Goal: Transaction & Acquisition: Purchase product/service

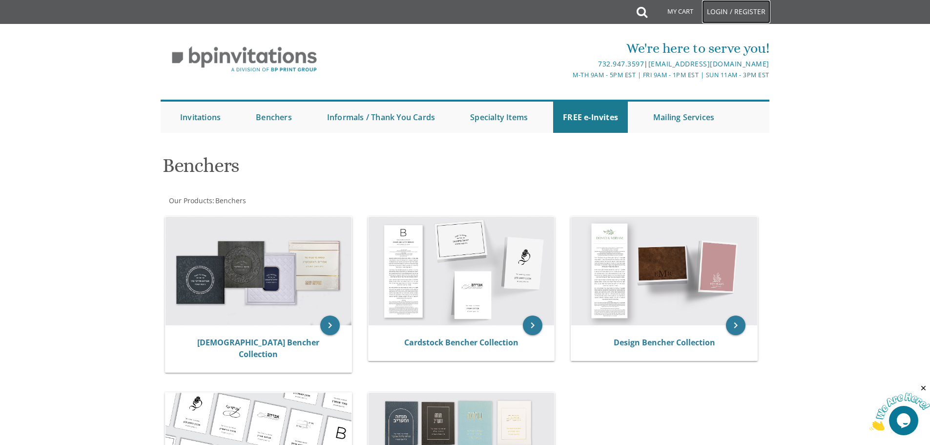
click at [726, 11] on link "Login / Register" at bounding box center [736, 11] width 68 height 23
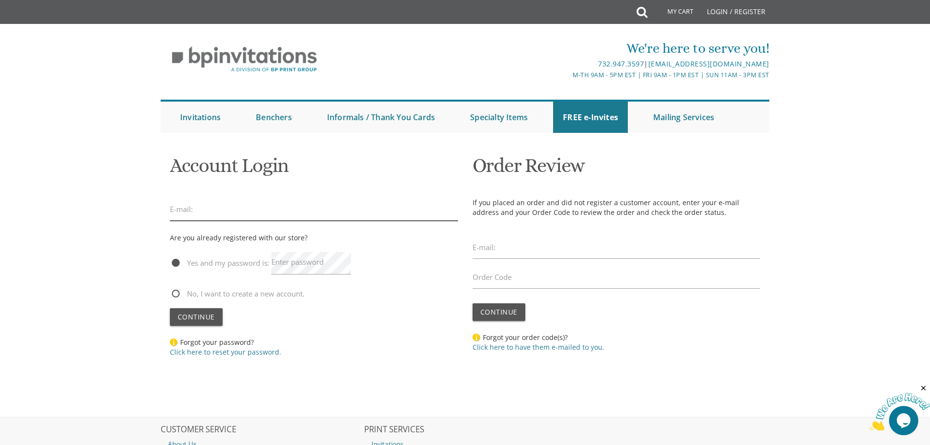
click at [225, 208] on input "email" at bounding box center [314, 209] width 288 height 22
type input "plandman16@gmail.com"
click at [302, 266] on label "Enter password" at bounding box center [297, 262] width 52 height 10
click at [170, 308] on button "Continue" at bounding box center [196, 317] width 53 height 18
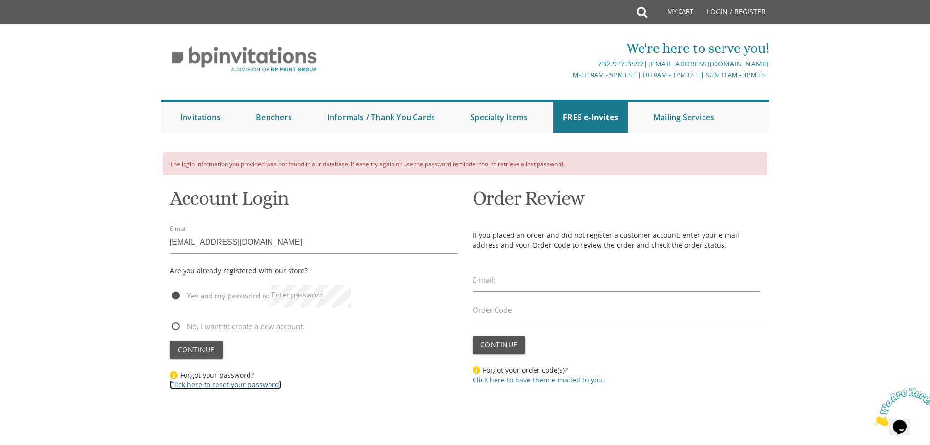
click at [243, 389] on link "Click here to reset your password." at bounding box center [225, 384] width 111 height 9
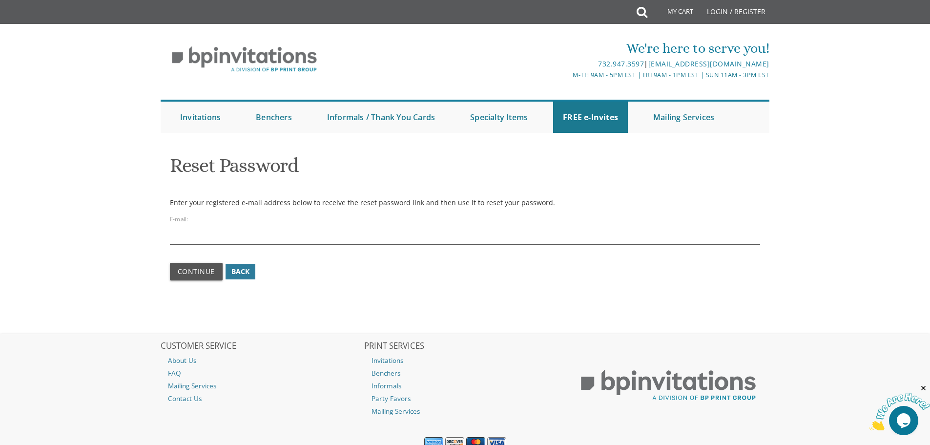
click at [236, 236] on input "email" at bounding box center [465, 233] width 591 height 22
type input "[EMAIL_ADDRESS][DOMAIN_NAME]"
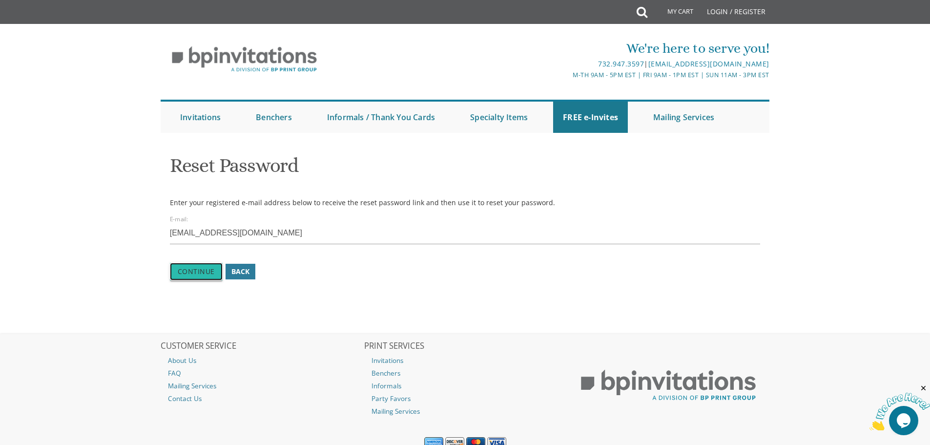
click at [204, 267] on span "Continue" at bounding box center [196, 271] width 37 height 9
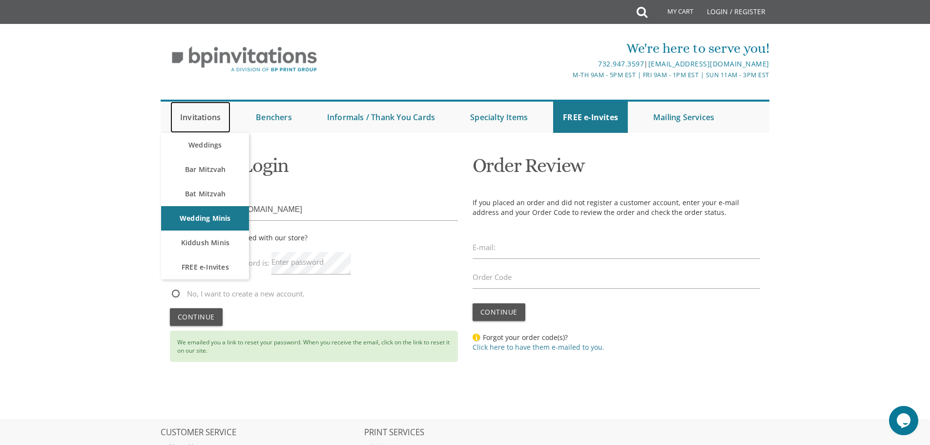
click at [203, 124] on link "Invitations" at bounding box center [200, 117] width 60 height 31
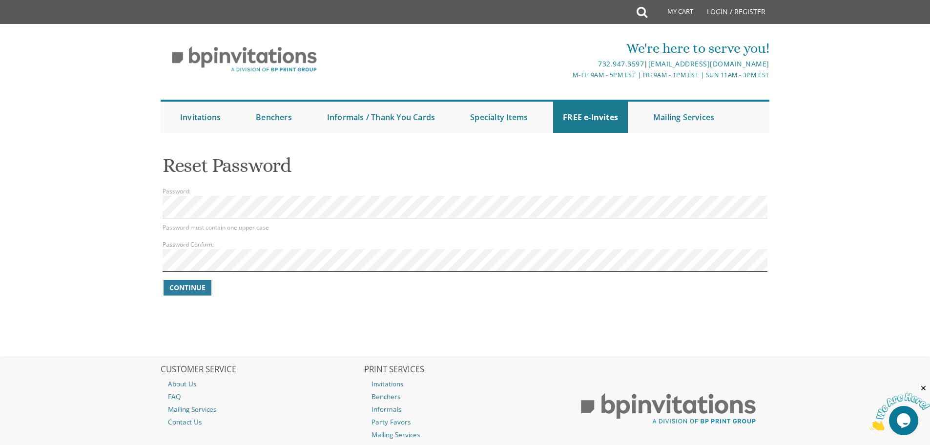
click at [164, 280] on button "Continue" at bounding box center [188, 288] width 48 height 16
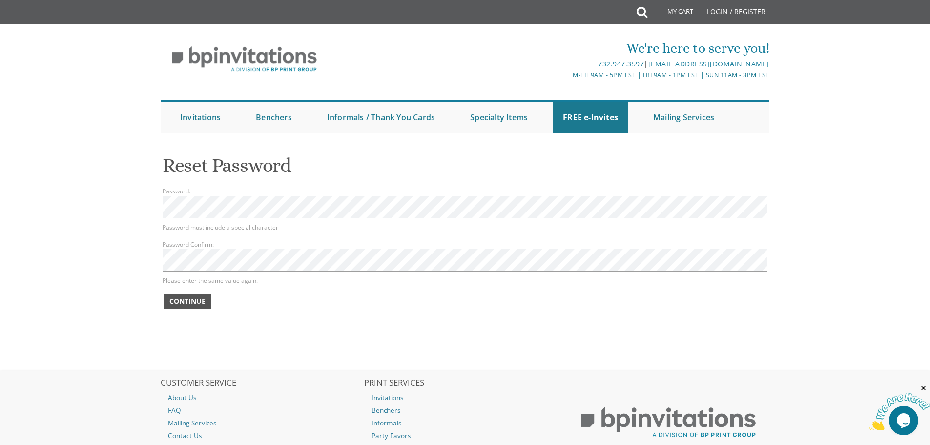
click at [196, 303] on span "Continue" at bounding box center [187, 301] width 36 height 10
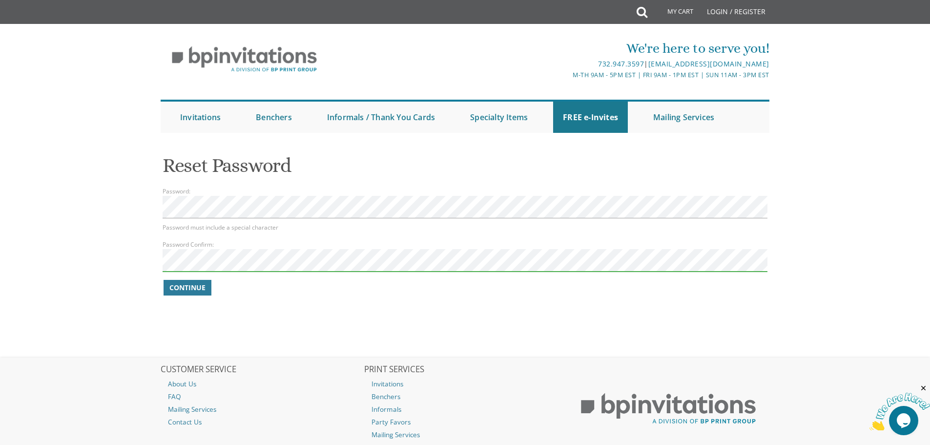
click at [164, 280] on button "Continue" at bounding box center [188, 288] width 48 height 16
click at [189, 288] on span "Continue" at bounding box center [187, 288] width 36 height 10
click at [142, 206] on body "My Cart Total: View Cart Item(s) Submit My Cart Total: View Cart Item(s) Login …" at bounding box center [465, 254] width 930 height 509
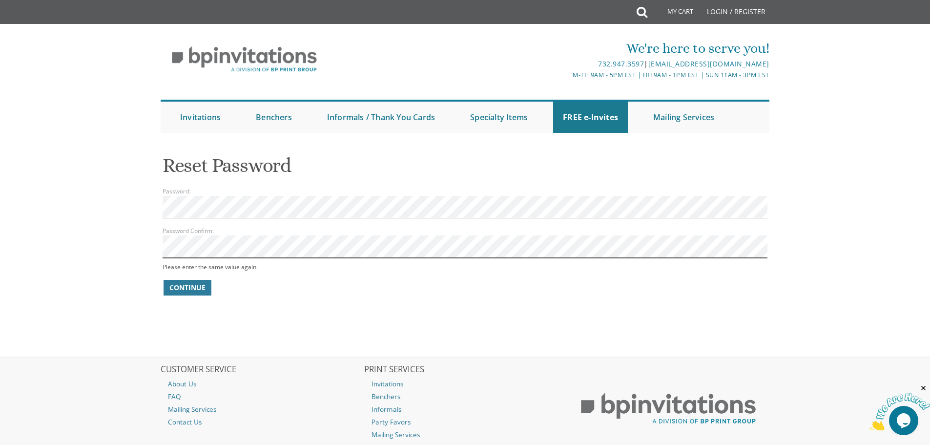
click at [164, 280] on button "Continue" at bounding box center [188, 288] width 48 height 16
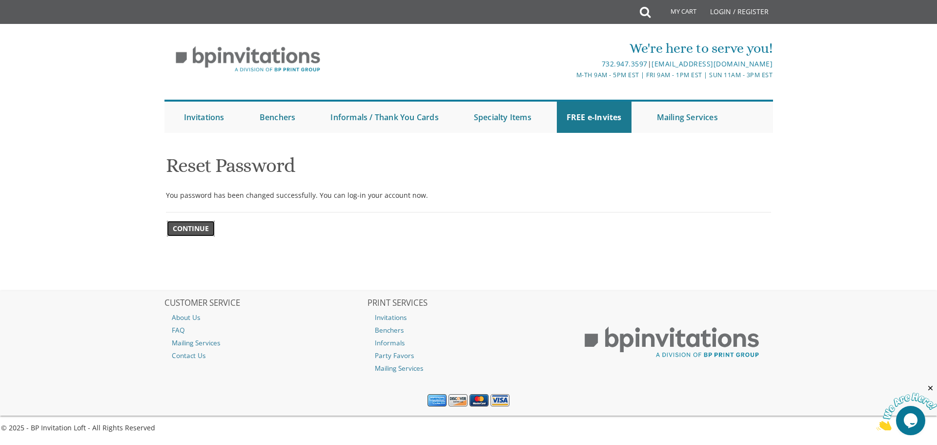
click at [195, 228] on span "Continue" at bounding box center [191, 229] width 36 height 10
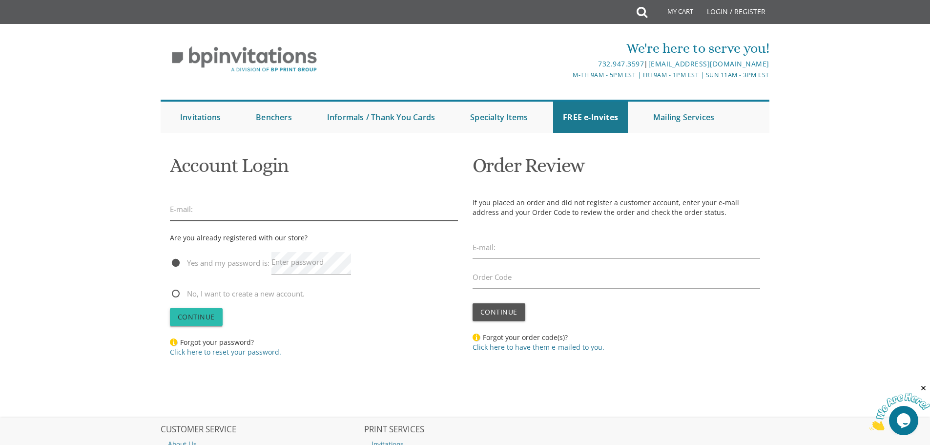
type input "[EMAIL_ADDRESS][DOMAIN_NAME]"
click at [189, 313] on span "Continue" at bounding box center [196, 316] width 37 height 9
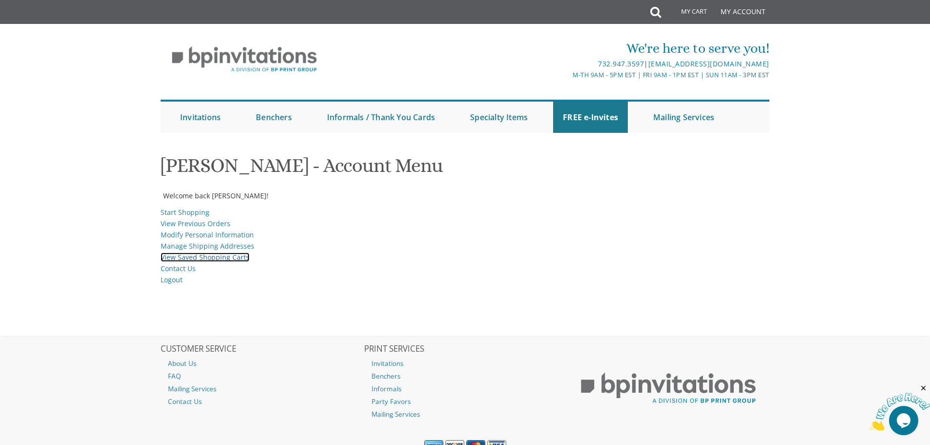
click at [206, 260] on link "View Saved Shopping Carts" at bounding box center [205, 256] width 89 height 9
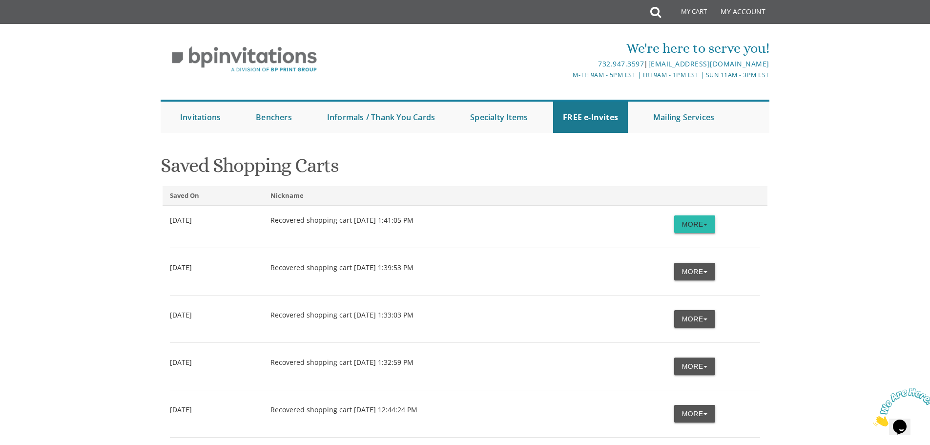
click at [697, 224] on button "More" at bounding box center [694, 224] width 41 height 18
click at [674, 242] on link "Restore" at bounding box center [676, 243] width 77 height 13
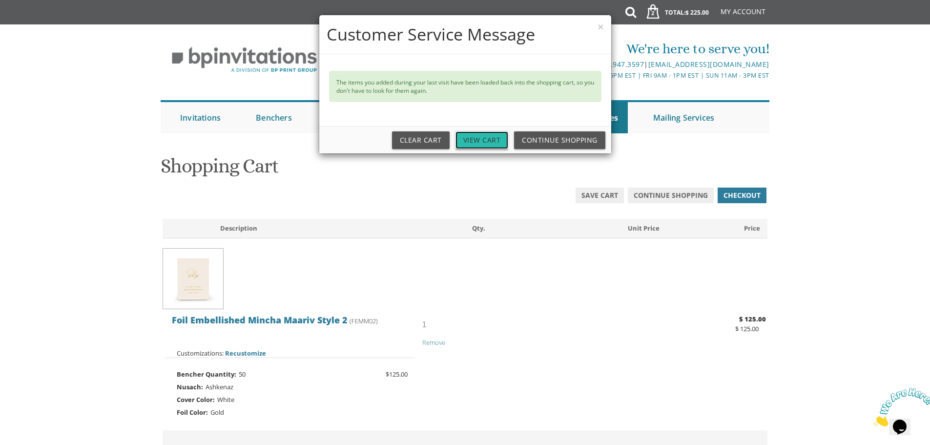
click at [490, 140] on link "View Cart" at bounding box center [482, 140] width 53 height 18
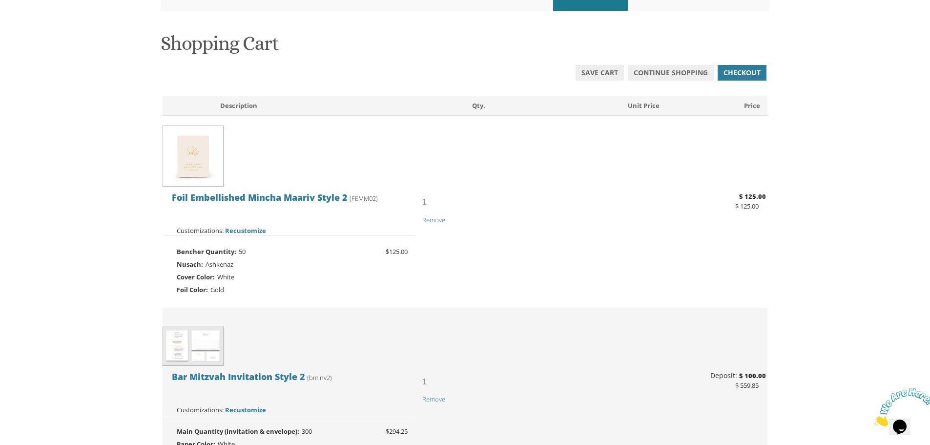
scroll to position [146, 0]
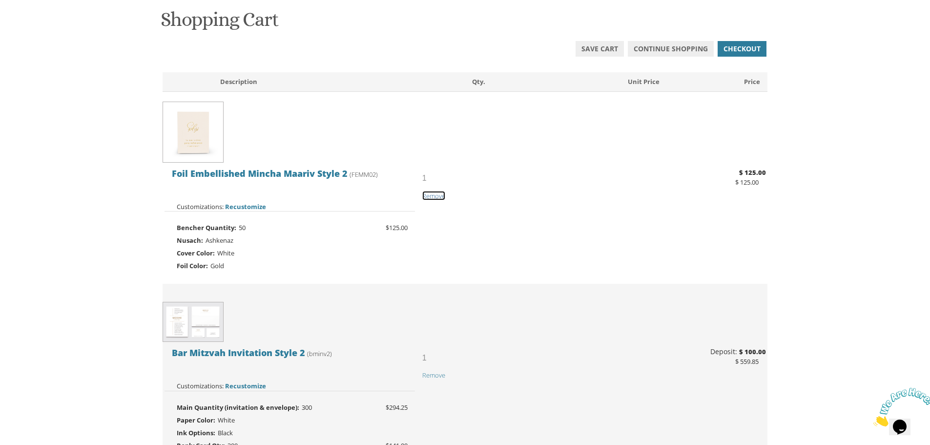
click at [431, 193] on span "Remove" at bounding box center [433, 195] width 23 height 9
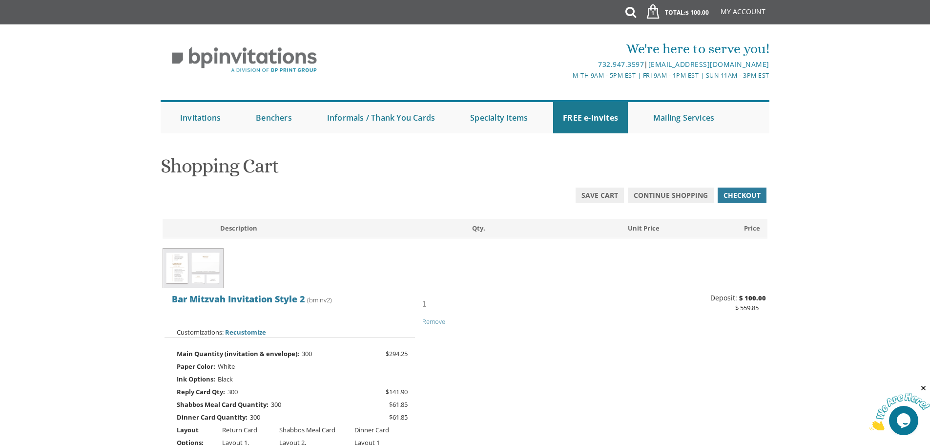
scroll to position [146, 0]
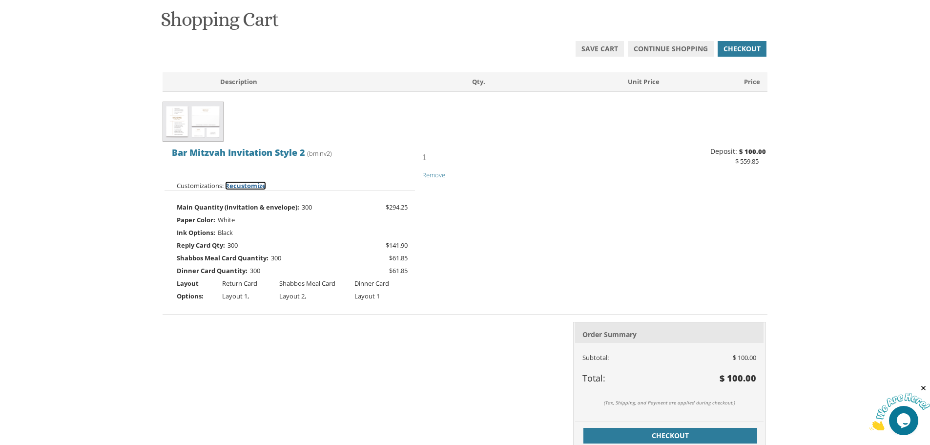
click at [251, 184] on span "Recustomize" at bounding box center [245, 185] width 41 height 9
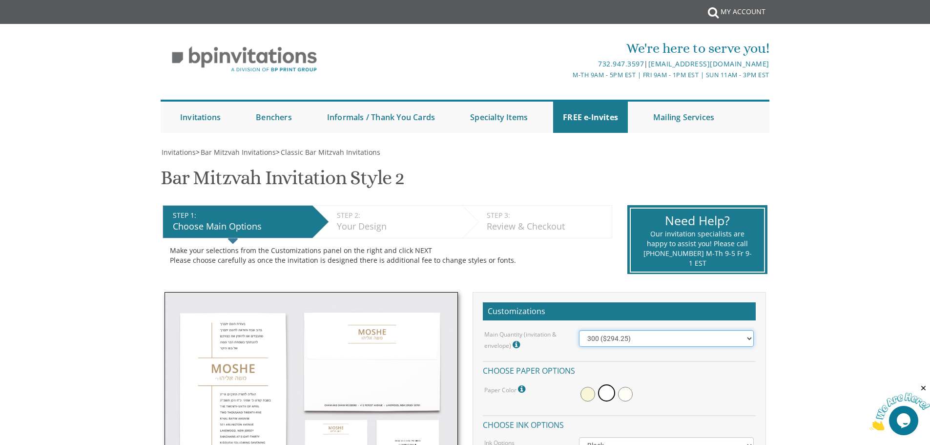
click at [747, 338] on select "100 ($214.55) 200 ($254.60) 300 ($294.25) 400 ($333.55) 500 ($373.90) 600 ($413…" at bounding box center [666, 338] width 175 height 17
select select "200"
click at [579, 330] on select "100 ($214.55) 200 ($254.60) 300 ($294.25) 400 ($333.55) 500 ($373.90) 600 ($413…" at bounding box center [666, 338] width 175 height 17
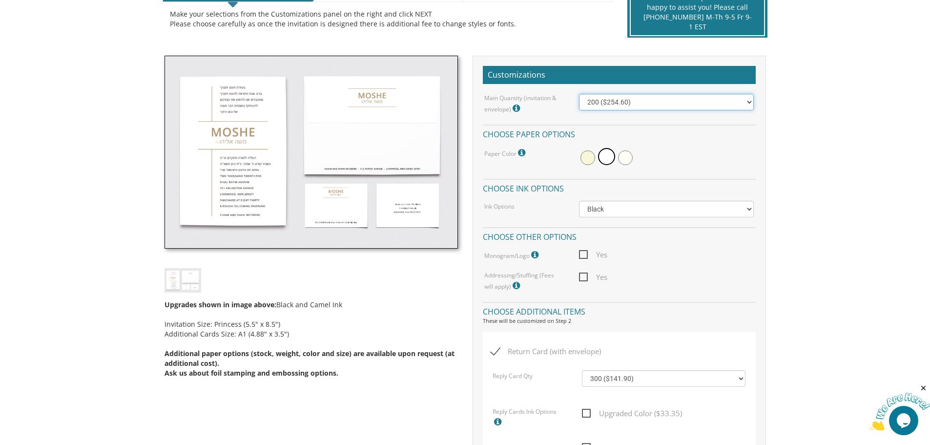
scroll to position [293, 0]
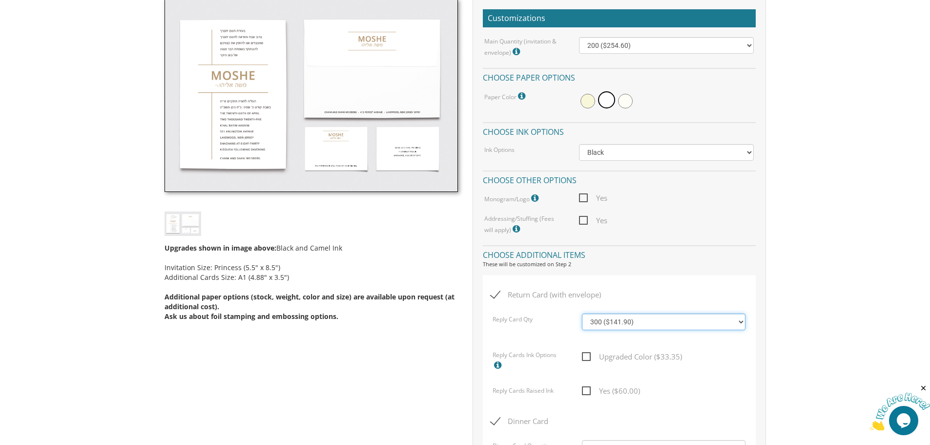
click at [741, 322] on select "100 ($92.20) 200 ($119.30) 300 ($141.90) 400 ($168.75) 500 ($191.00) 600 ($217.…" at bounding box center [664, 321] width 164 height 17
select select "200"
click at [582, 313] on select "100 ($92.20) 200 ($119.30) 300 ($141.90) 400 ($168.75) 500 ($191.00) 600 ($217.…" at bounding box center [664, 321] width 164 height 17
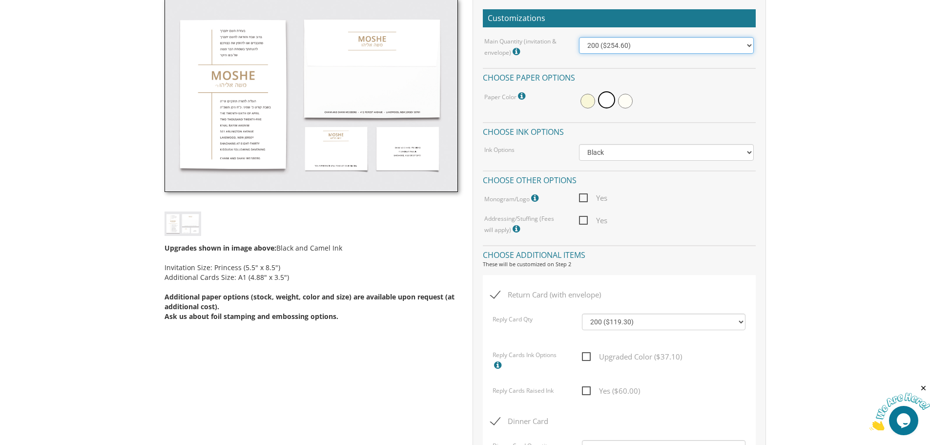
click at [748, 43] on select "100 ($214.55) 200 ($254.60) 300 ($294.25) 400 ($333.55) 500 ($373.90) 600 ($413…" at bounding box center [666, 45] width 175 height 17
click at [751, 42] on select "100 ($214.55) 200 ($254.60) 300 ($294.25) 400 ($333.55) 500 ($373.90) 600 ($413…" at bounding box center [666, 45] width 175 height 17
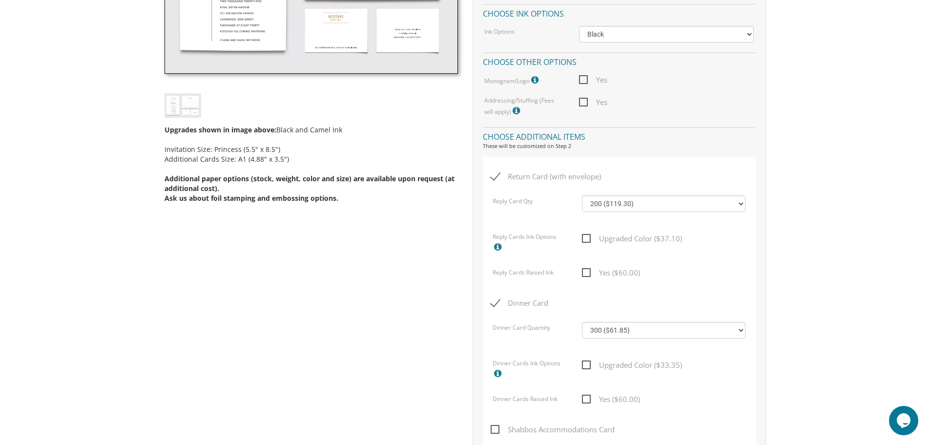
scroll to position [439, 0]
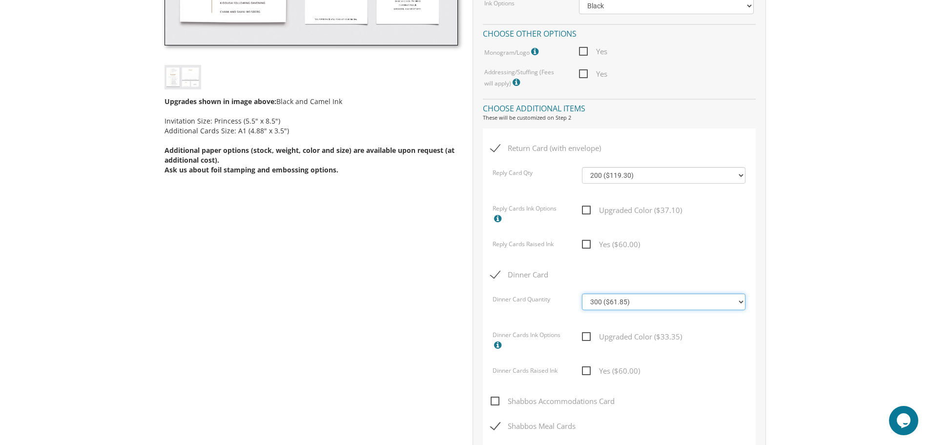
click at [743, 303] on select "100 ($46.40) 200 ($55.20) 300 ($61.85) 400 ($70.60) 500 ($77.20) 600 ($85.95) 7…" at bounding box center [664, 301] width 164 height 17
select select "200"
click at [582, 293] on select "100 ($46.40) 200 ($55.20) 300 ($61.85) 400 ($70.60) 500 ($77.20) 600 ($85.95) 7…" at bounding box center [664, 301] width 164 height 17
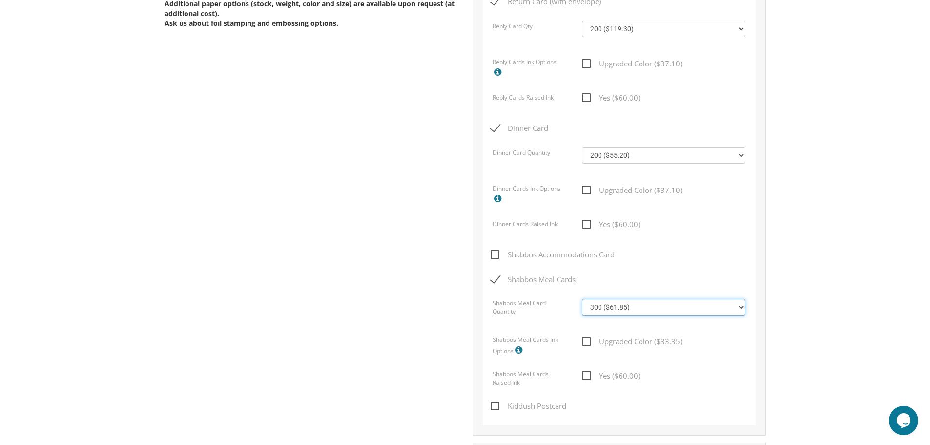
click at [743, 305] on select "100 ($46.40) 200 ($55.20) 300 ($61.85) 400 ($70.60) 500 ($77.20) 600 ($85.95) 7…" at bounding box center [664, 307] width 164 height 17
select select "100"
click at [582, 299] on select "100 ($46.40) 200 ($55.20) 300 ($61.85) 400 ($70.60) 500 ($77.20) 600 ($85.95) 7…" at bounding box center [664, 307] width 164 height 17
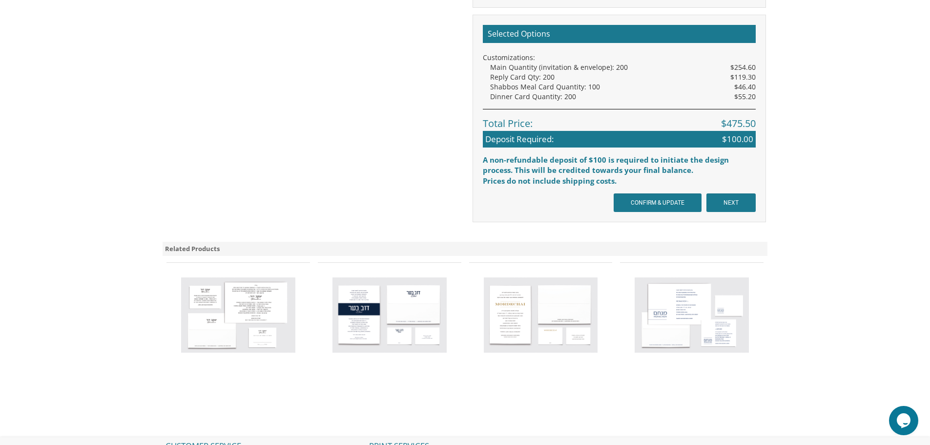
scroll to position [1025, 0]
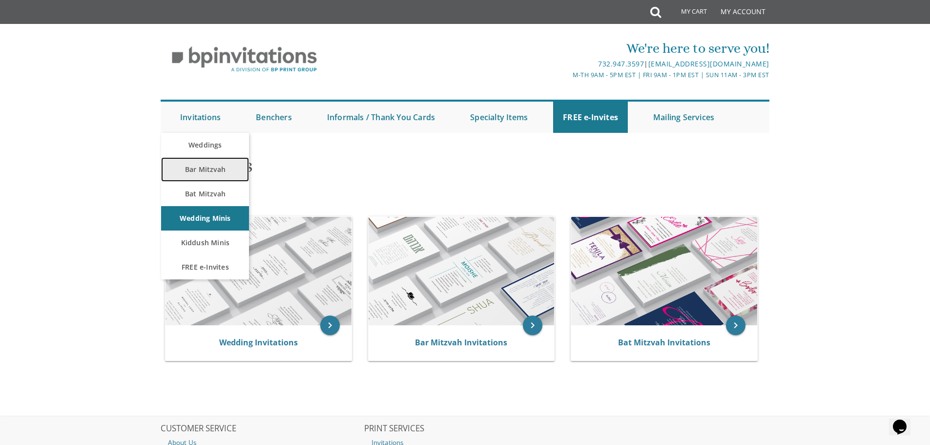
click at [220, 166] on link "Bar Mitzvah" at bounding box center [205, 169] width 88 height 24
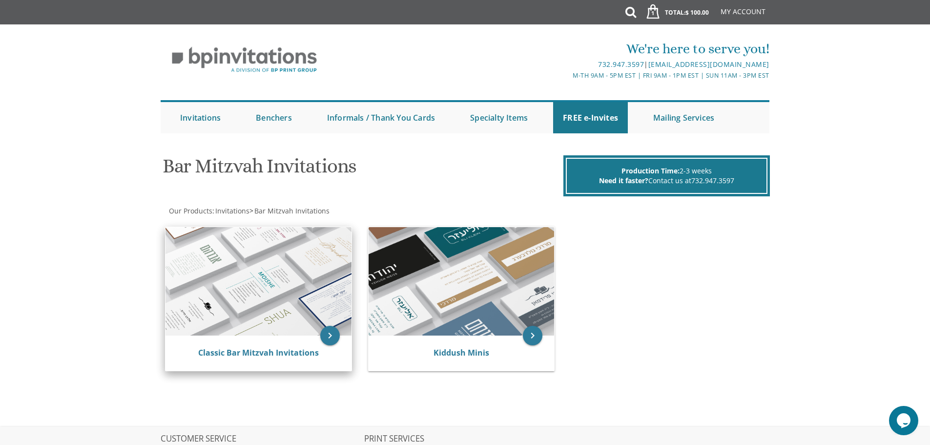
click at [259, 309] on img at bounding box center [259, 281] width 186 height 108
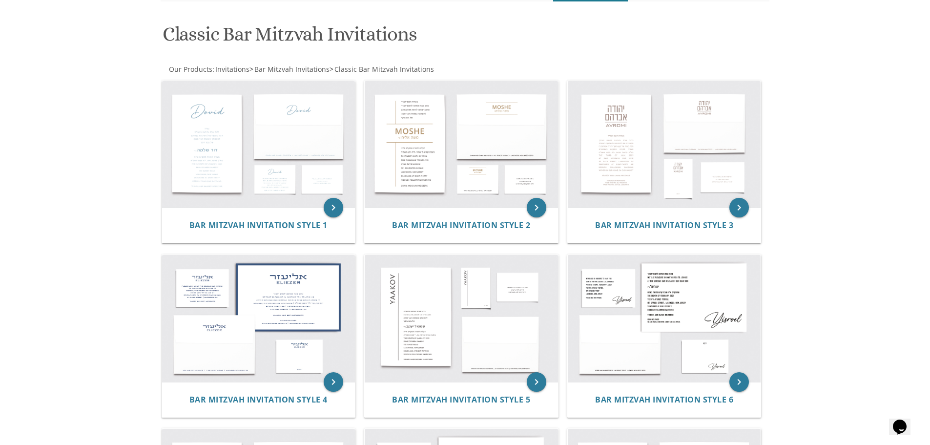
scroll to position [146, 0]
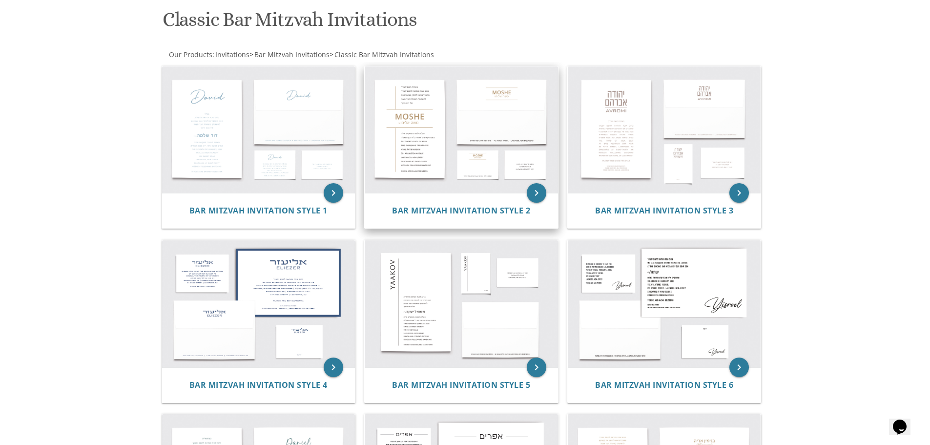
click at [481, 159] on img at bounding box center [461, 129] width 193 height 127
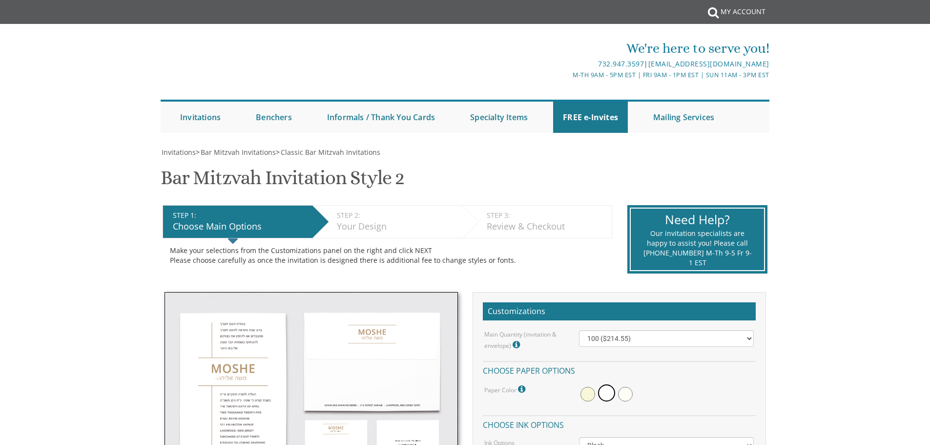
click at [534, 198] on div "STEP 1: EDIT Choose Main Options STEP 2: EDIT Your Design STEP 3: EDIT Review &…" at bounding box center [387, 240] width 465 height 84
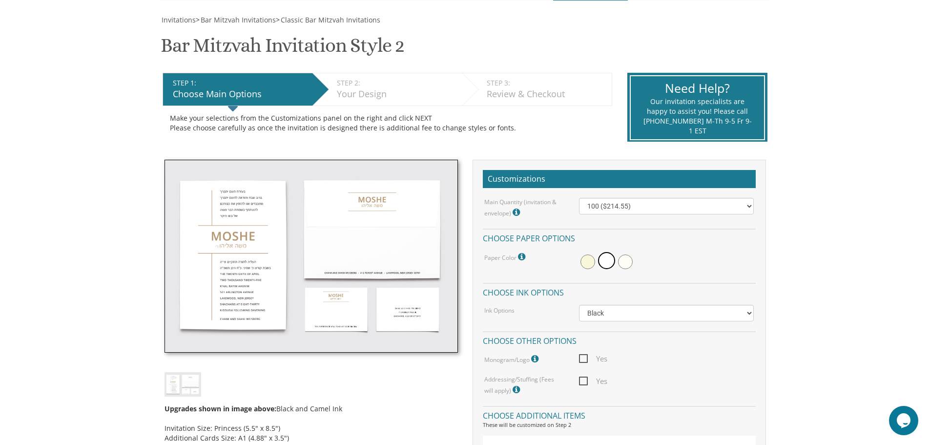
scroll to position [146, 0]
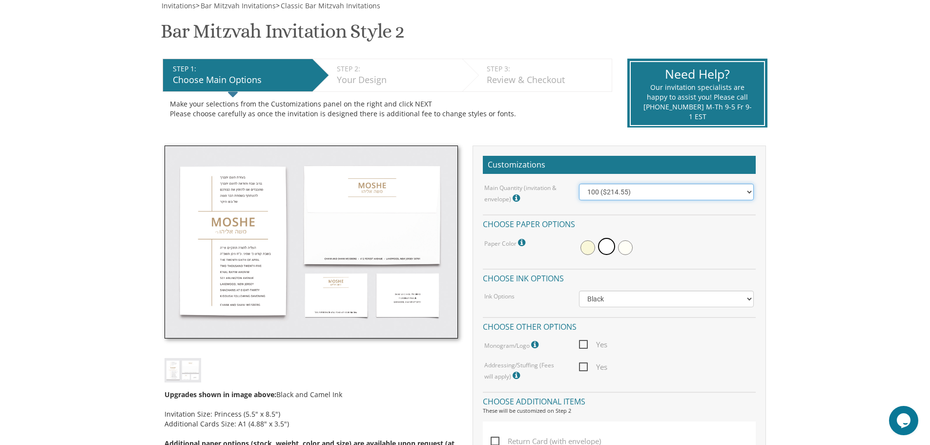
click at [749, 193] on select "100 ($214.55) 200 ($254.60) 300 ($294.25) 400 ($333.55) 500 ($373.90) 600 ($413…" at bounding box center [666, 192] width 175 height 17
select select "200"
click at [579, 184] on select "100 ($214.55) 200 ($254.60) 300 ($294.25) 400 ($333.55) 500 ($373.90) 600 ($413…" at bounding box center [666, 192] width 175 height 17
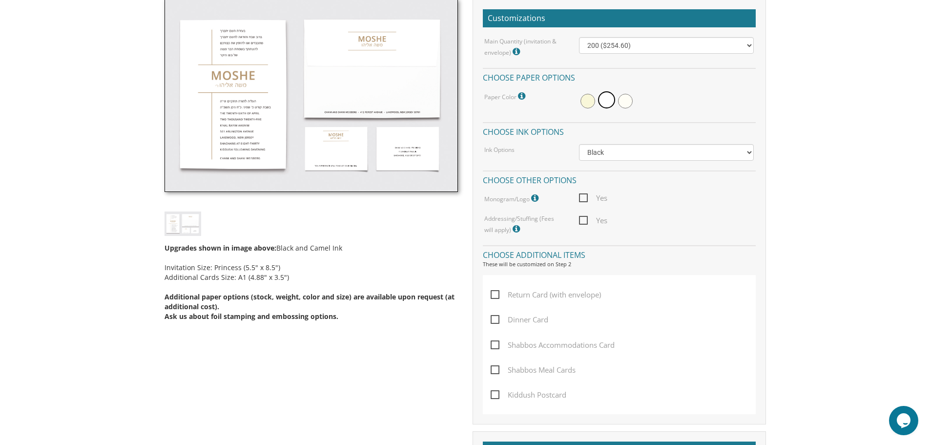
click at [495, 291] on span "Return Card (with envelope)" at bounding box center [546, 295] width 110 height 12
click at [495, 291] on input "Return Card (with envelope)" at bounding box center [494, 294] width 6 height 6
checkbox input "true"
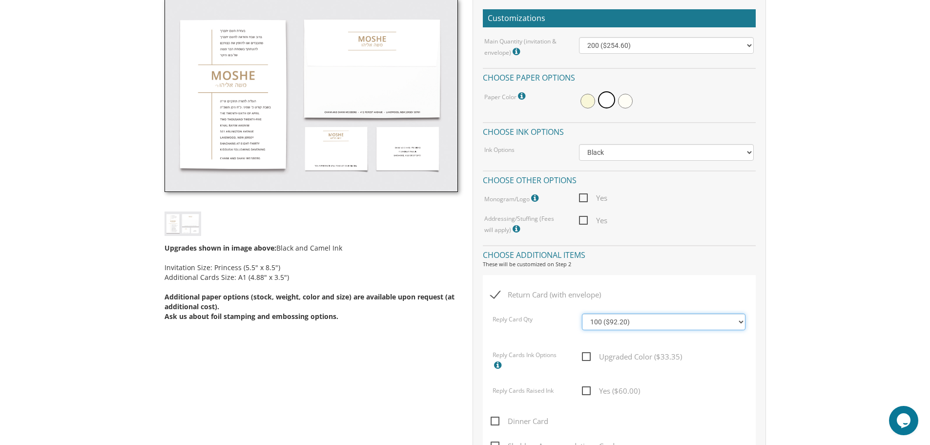
click at [633, 326] on select "100 ($92.20) 200 ($119.30) 300 ($141.90) 400 ($168.75) 500 ($191.00) 600 ($217.…" at bounding box center [664, 321] width 164 height 17
select select "200"
click at [582, 313] on select "100 ($92.20) 200 ($119.30) 300 ($141.90) 400 ($168.75) 500 ($191.00) 600 ($217.…" at bounding box center [664, 321] width 164 height 17
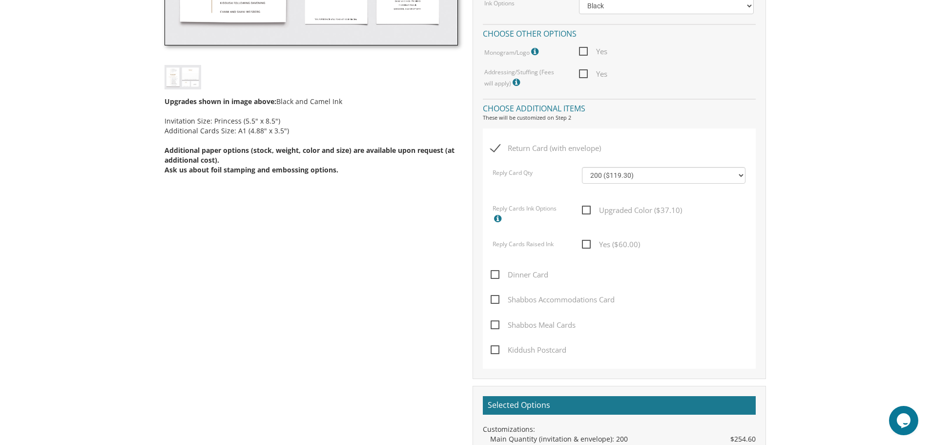
click at [543, 279] on span "Dinner Card" at bounding box center [520, 275] width 58 height 12
click at [497, 277] on input "Dinner Card" at bounding box center [494, 273] width 6 height 6
checkbox input "true"
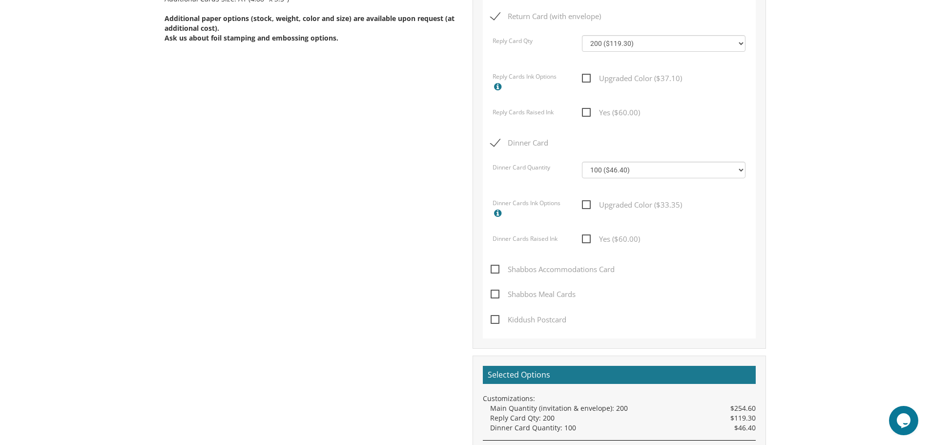
scroll to position [586, 0]
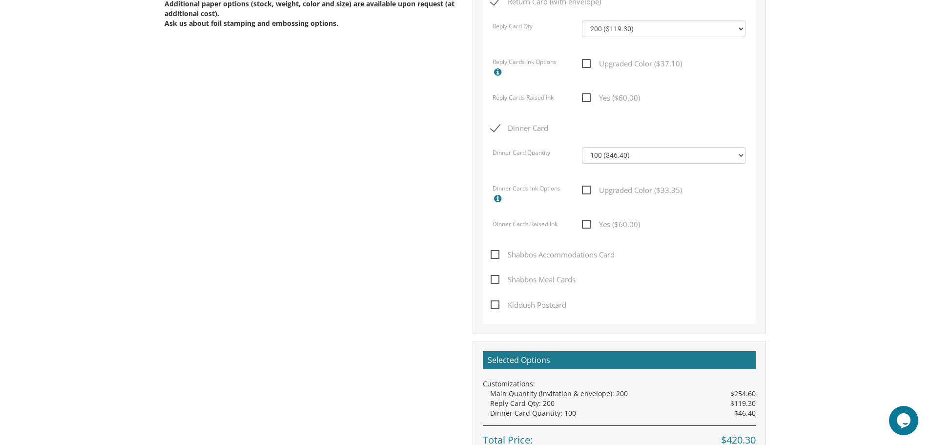
click at [492, 281] on span "Shabbos Meal Cards" at bounding box center [533, 279] width 85 height 12
click at [492, 281] on input "Shabbos Meal Cards" at bounding box center [494, 278] width 6 height 6
checkbox input "true"
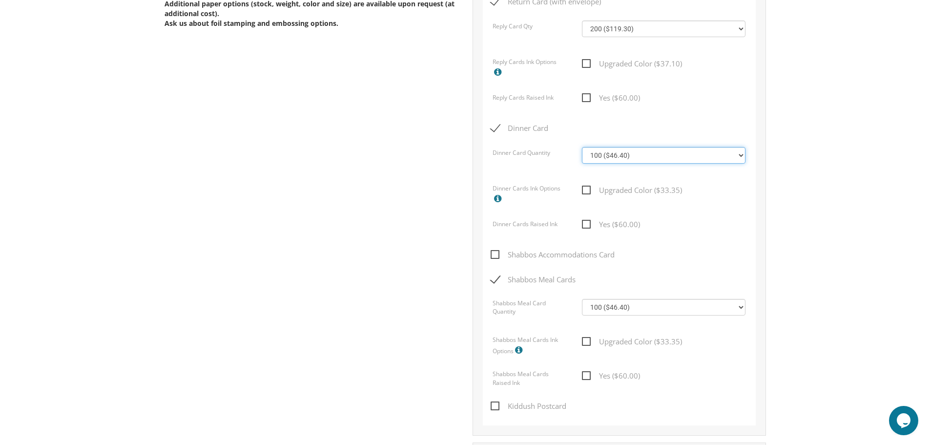
click at [723, 161] on select "100 ($46.40) 200 ($55.20) 300 ($61.85) 400 ($70.60) 500 ($77.20) 600 ($85.95) 7…" at bounding box center [664, 155] width 164 height 17
select select "200"
click at [582, 147] on select "100 ($46.40) 200 ($55.20) 300 ($61.85) 400 ($70.60) 500 ($77.20) 600 ($85.95) 7…" at bounding box center [664, 155] width 164 height 17
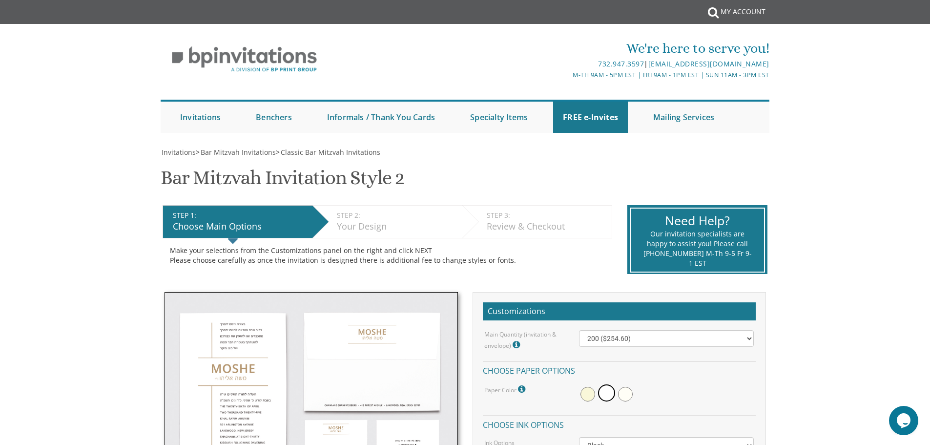
scroll to position [146, 0]
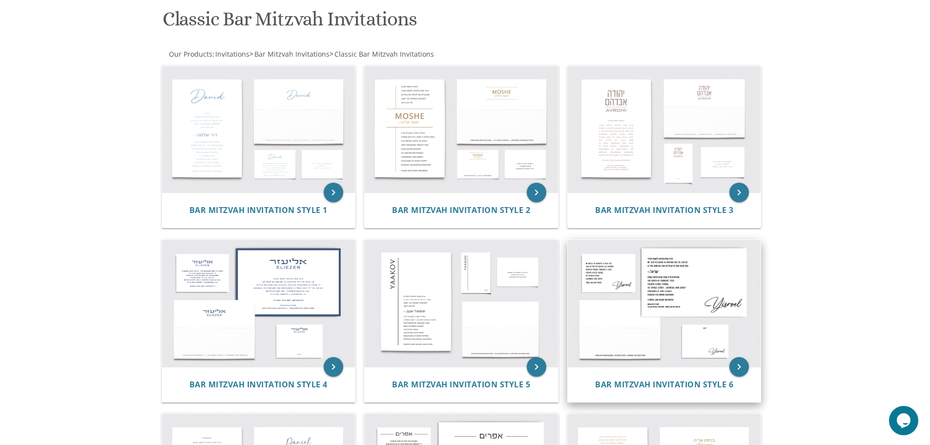
scroll to position [147, 0]
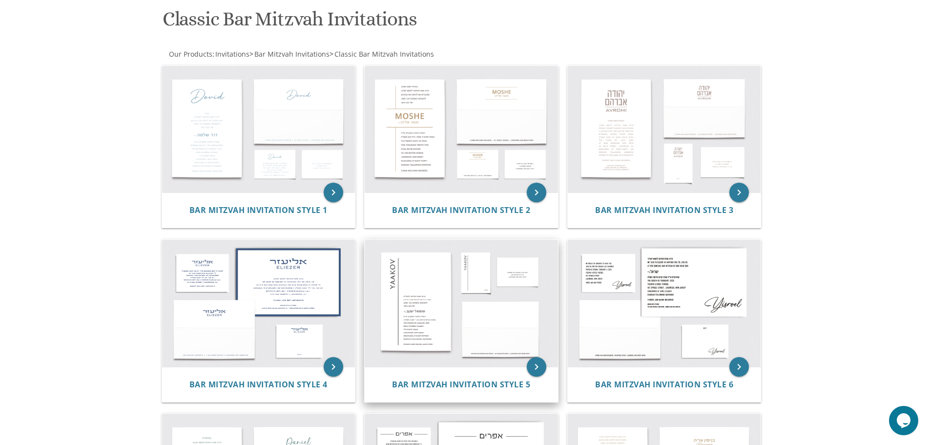
click at [510, 325] on img at bounding box center [461, 303] width 193 height 127
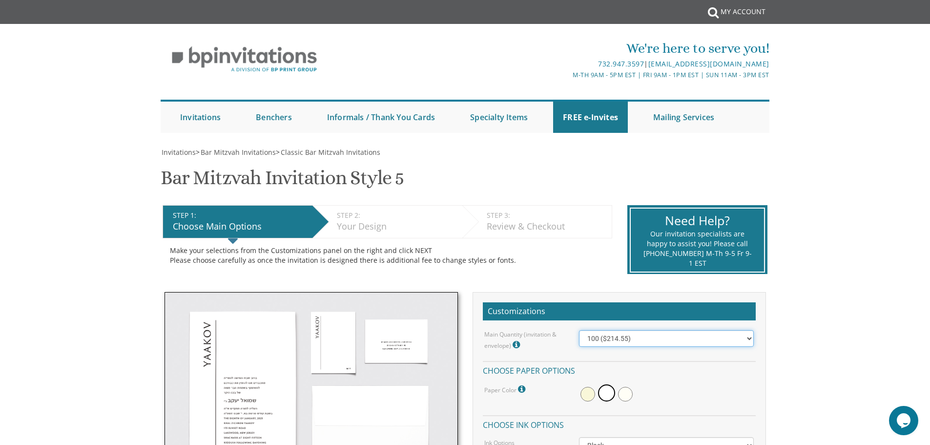
click at [750, 335] on select "100 ($214.55) 200 ($254.60) 300 ($294.25) 400 ($333.55) 500 ($373.90) 600 ($413…" at bounding box center [666, 338] width 175 height 17
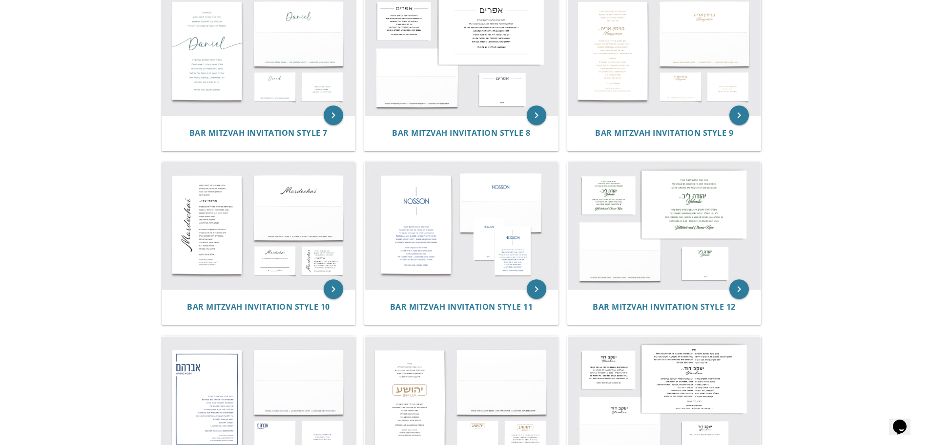
scroll to position [587, 0]
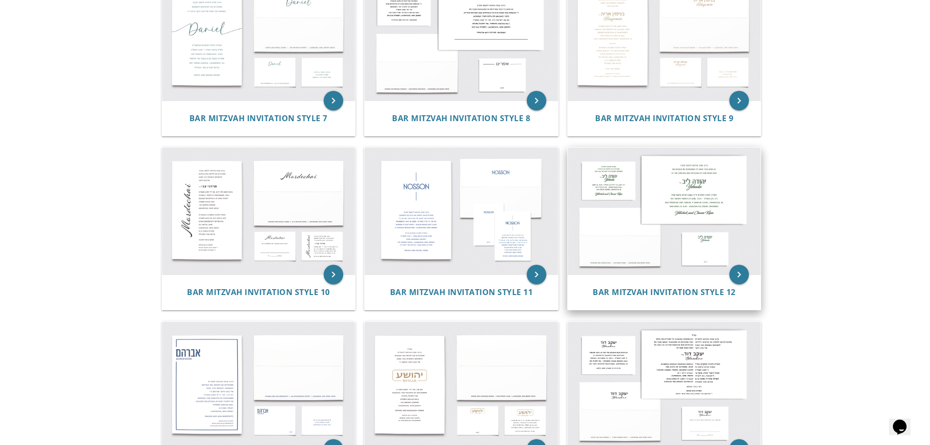
click at [645, 225] on img at bounding box center [664, 210] width 193 height 127
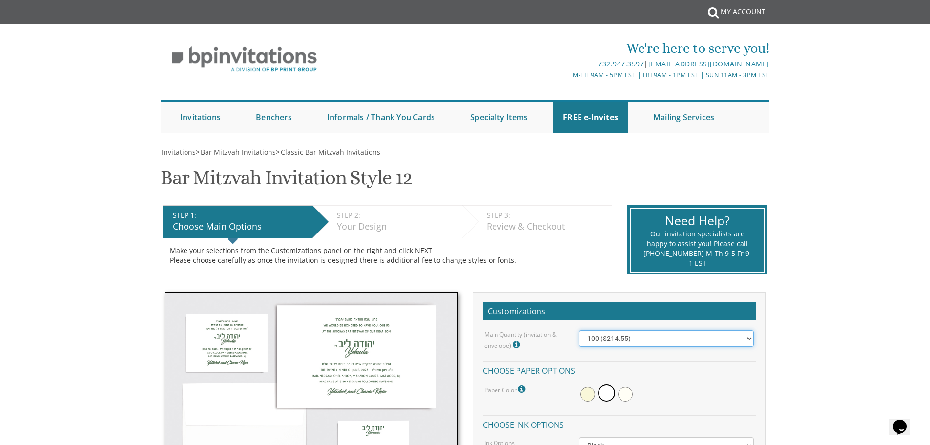
click at [669, 342] on select "100 ($214.55) 200 ($254.60) 300 ($294.25) 400 ($333.55) 500 ($373.90) 600 ($413…" at bounding box center [666, 338] width 175 height 17
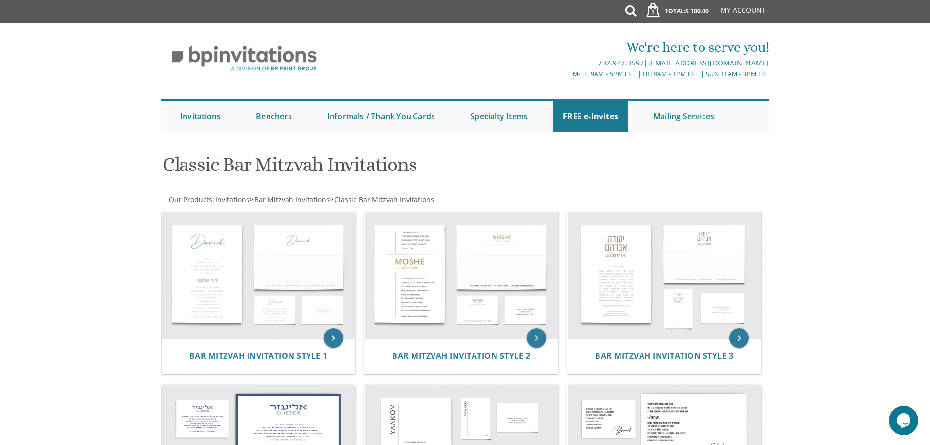
scroll to position [148, 0]
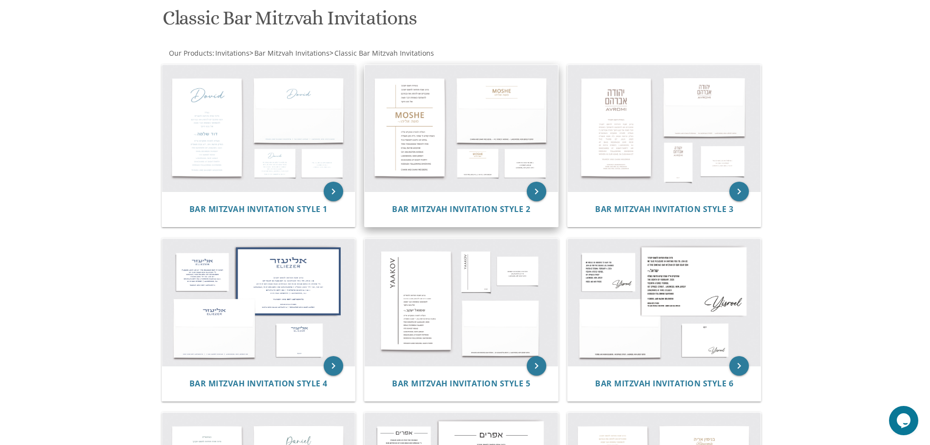
click at [475, 142] on img at bounding box center [461, 128] width 193 height 127
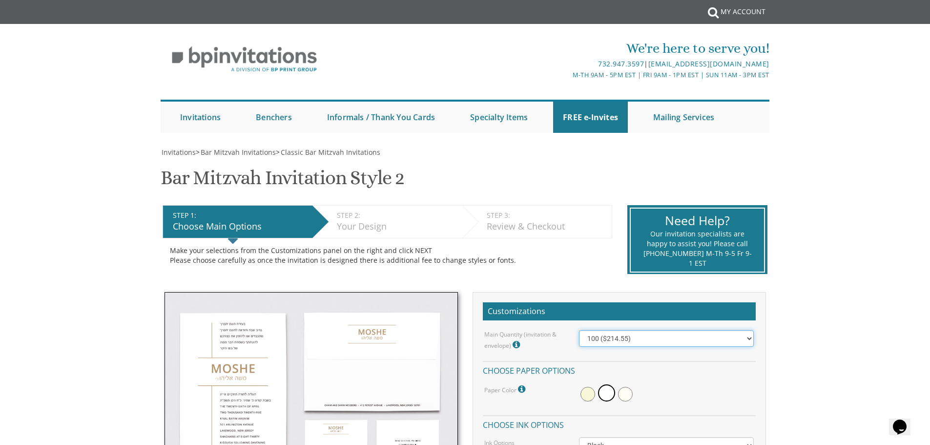
click at [750, 335] on select "100 ($214.55) 200 ($254.60) 300 ($294.25) 400 ($333.55) 500 ($373.90) 600 ($413…" at bounding box center [666, 338] width 175 height 17
select select "200"
click at [579, 330] on select "100 ($214.55) 200 ($254.60) 300 ($294.25) 400 ($333.55) 500 ($373.90) 600 ($413…" at bounding box center [666, 338] width 175 height 17
